Goal: Find contact information: Find contact information

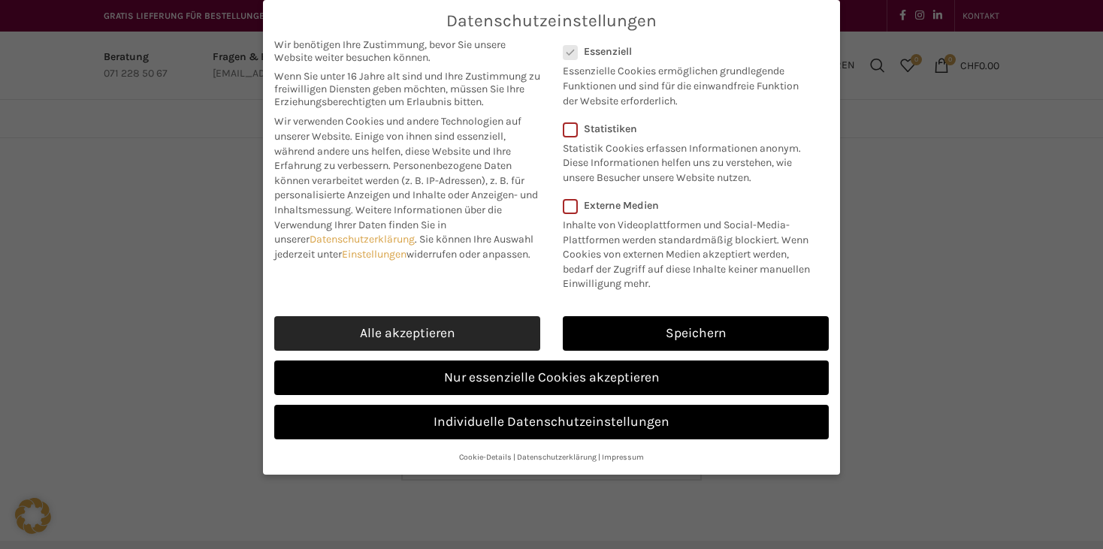
click at [455, 339] on link "Alle akzeptieren" at bounding box center [407, 333] width 266 height 35
checkbox input "true"
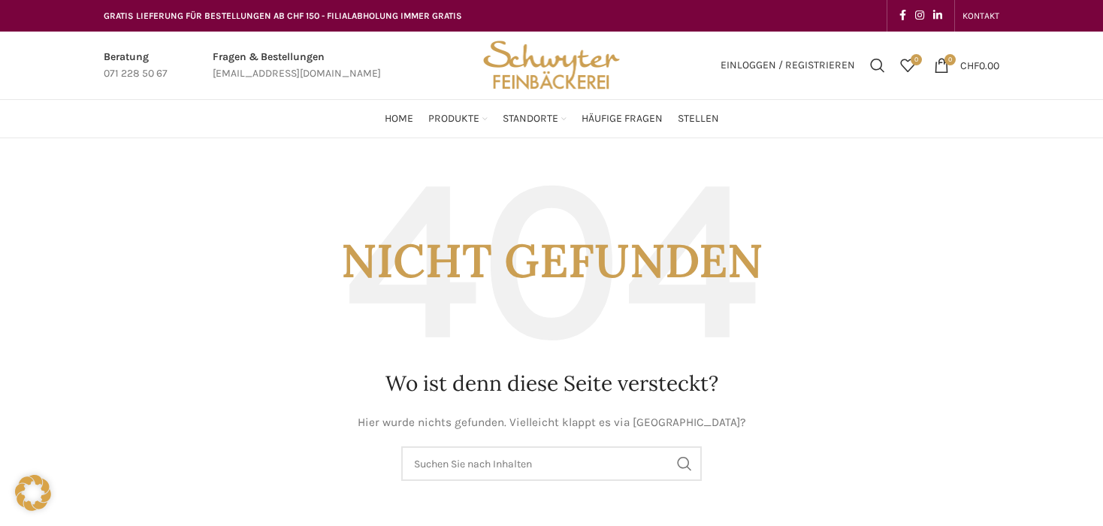
click at [246, 72] on link "Infobox link" at bounding box center [297, 66] width 168 height 34
drag, startPoint x: 358, startPoint y: 75, endPoint x: 285, endPoint y: 55, distance: 76.4
click at [285, 55] on div "Fragen & Bestellungen [EMAIL_ADDRESS][DOMAIN_NAME]" at bounding box center [296, 66] width 183 height 34
click at [231, 77] on link "Infobox link" at bounding box center [297, 66] width 168 height 34
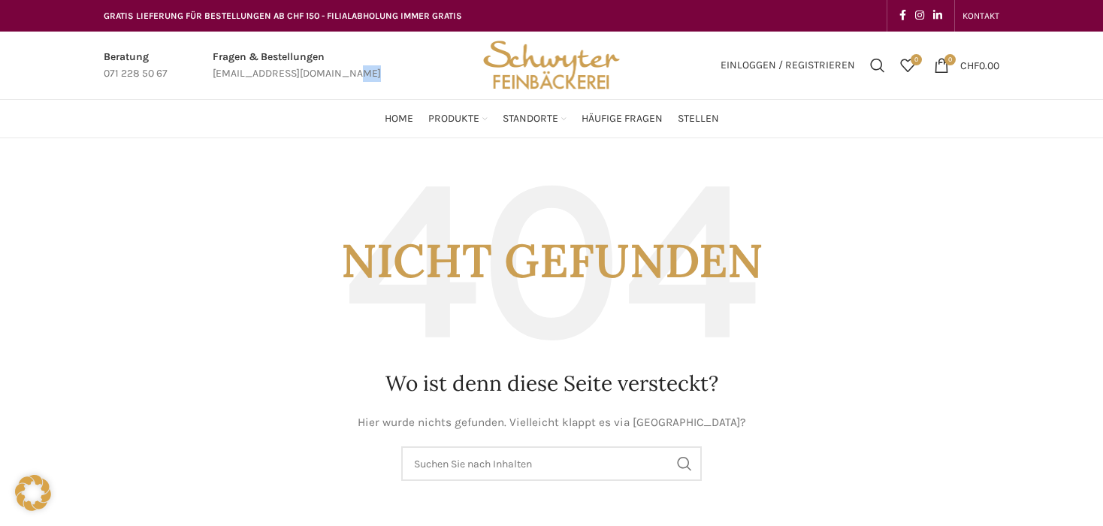
drag, startPoint x: 360, startPoint y: 71, endPoint x: 301, endPoint y: 59, distance: 59.8
click at [301, 59] on div "Beratung 071 228 50 67 Fragen & Bestellungen bestellungen@schwyter.com" at bounding box center [283, 66] width 374 height 68
click at [976, 20] on span "KONTAKT" at bounding box center [980, 16] width 37 height 11
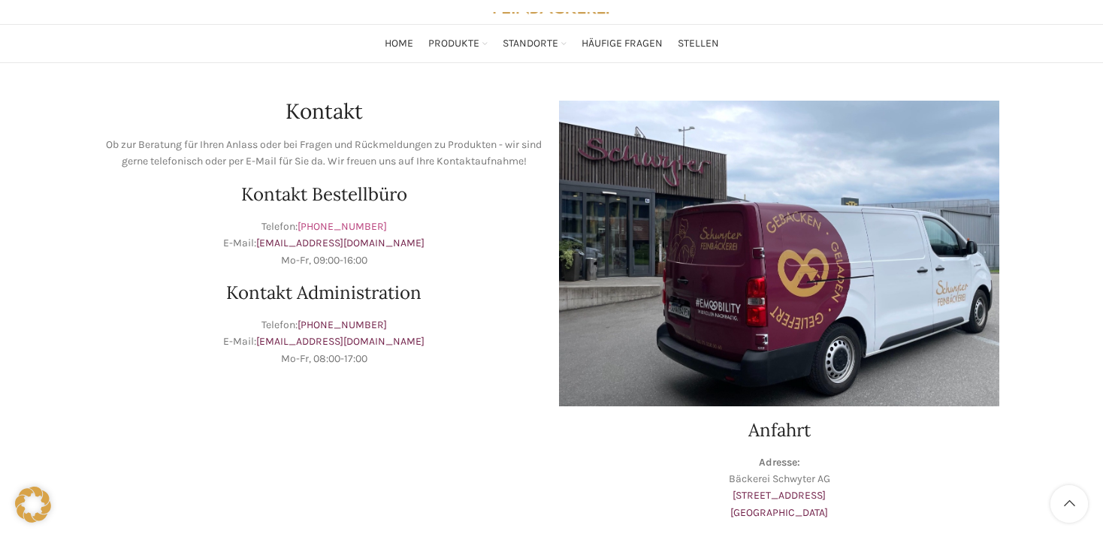
scroll to position [92, 0]
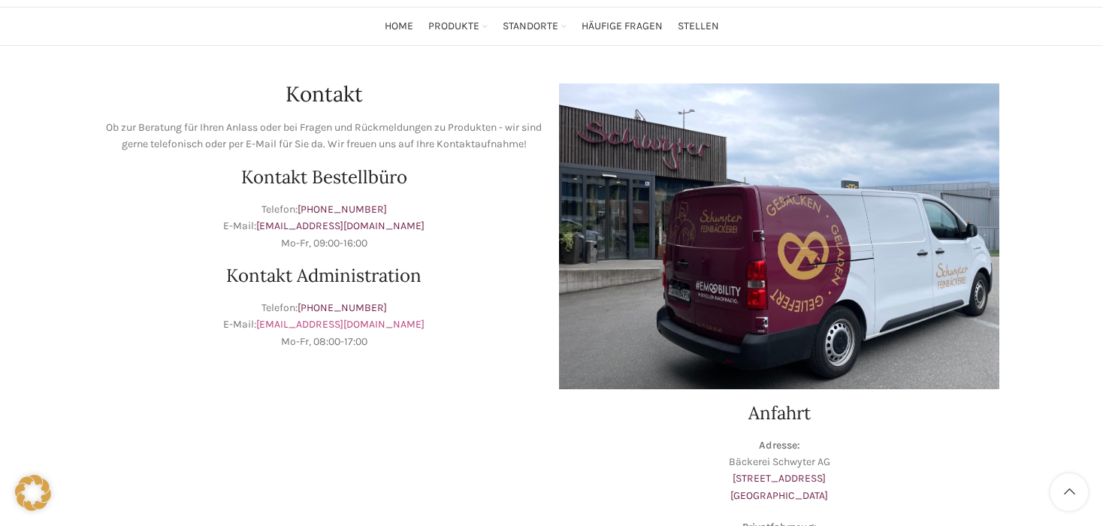
click at [352, 324] on link "[EMAIL_ADDRESS][DOMAIN_NAME]" at bounding box center [340, 324] width 168 height 13
